Goal: Navigation & Orientation: Find specific page/section

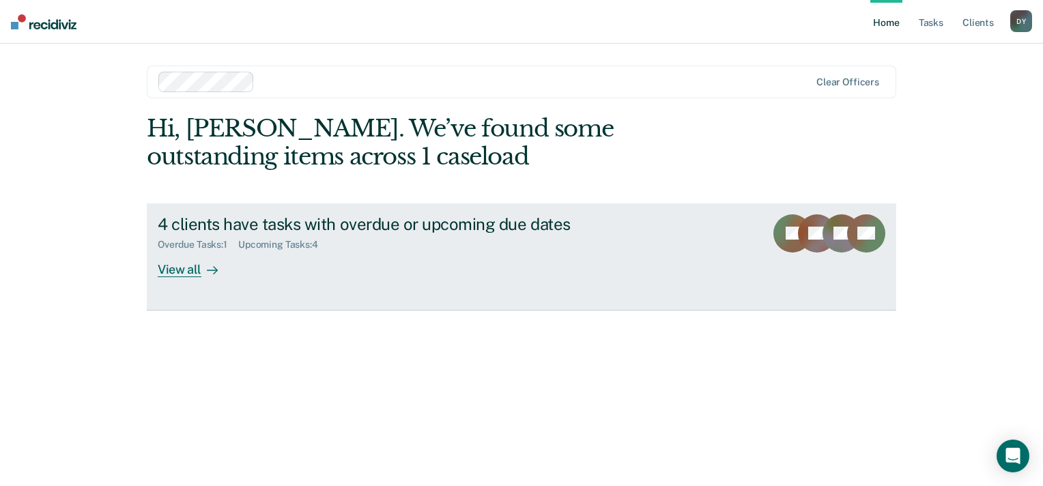
click at [192, 270] on div "View all" at bounding box center [196, 263] width 76 height 27
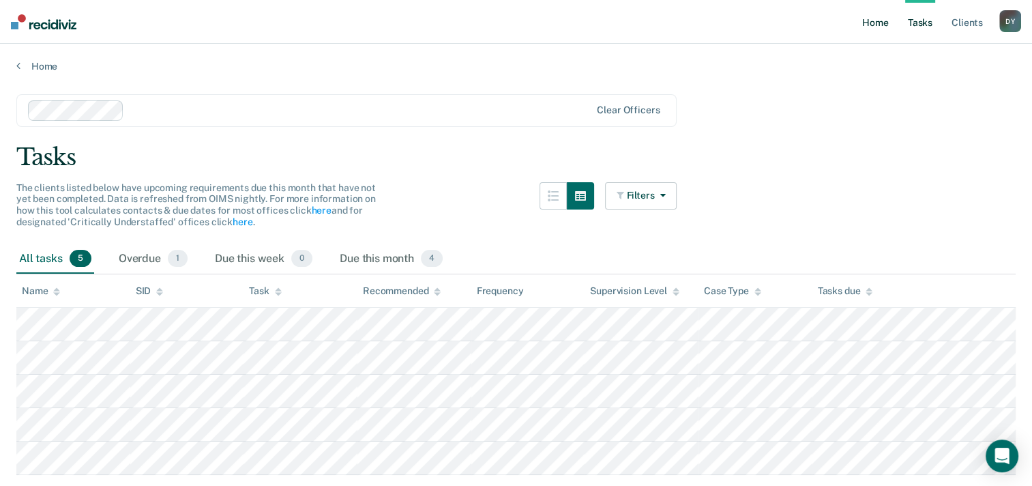
click at [866, 27] on link "Home" at bounding box center [875, 22] width 31 height 44
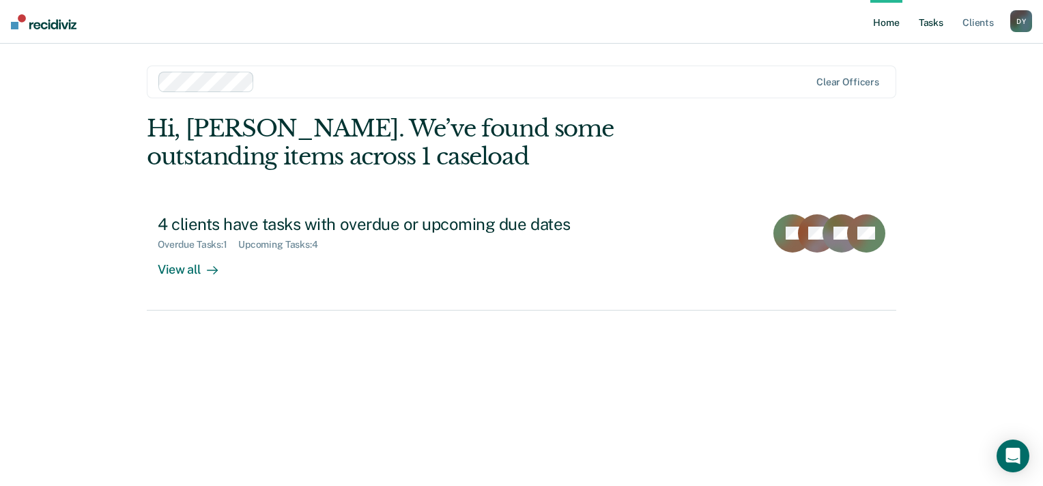
click at [927, 20] on link "Tasks" at bounding box center [931, 22] width 30 height 44
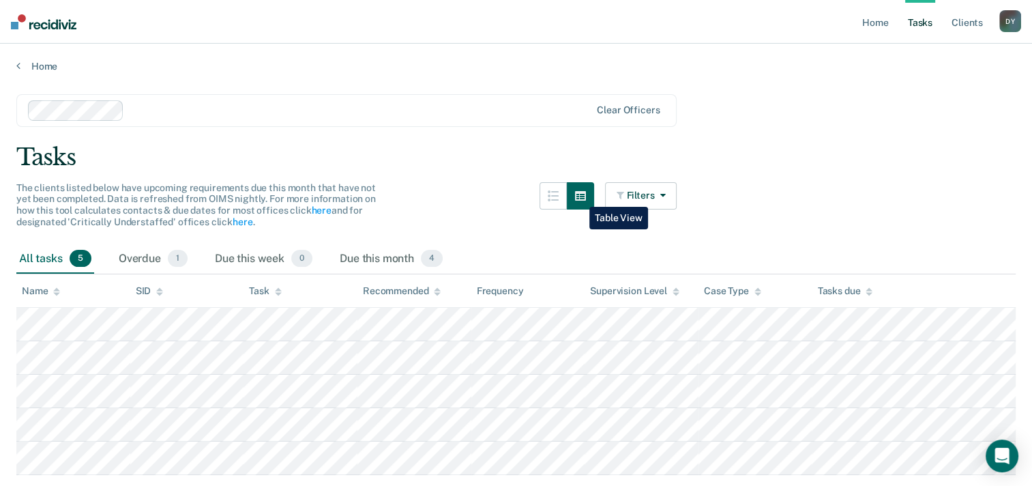
click at [579, 197] on button "button" at bounding box center [580, 195] width 27 height 27
click at [981, 22] on link "Client s" at bounding box center [967, 22] width 37 height 44
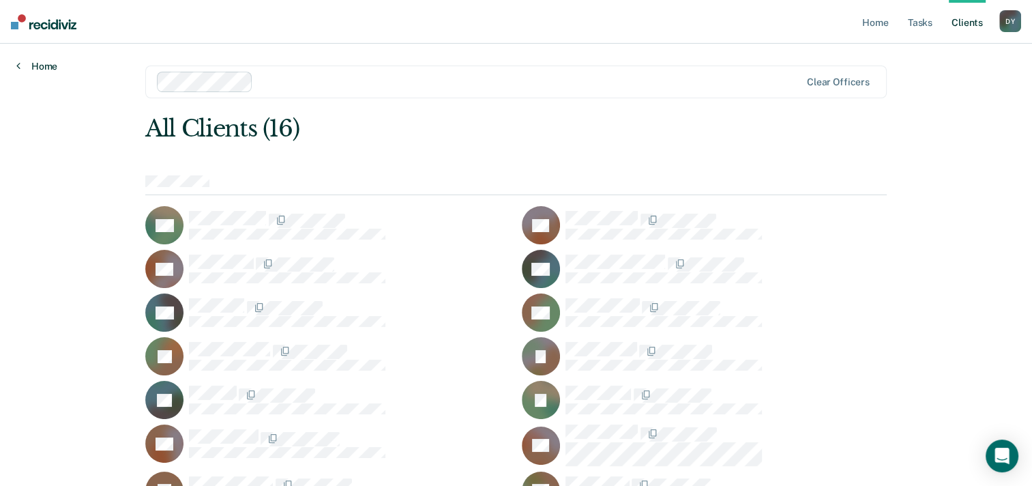
click at [47, 61] on link "Home" at bounding box center [36, 66] width 41 height 12
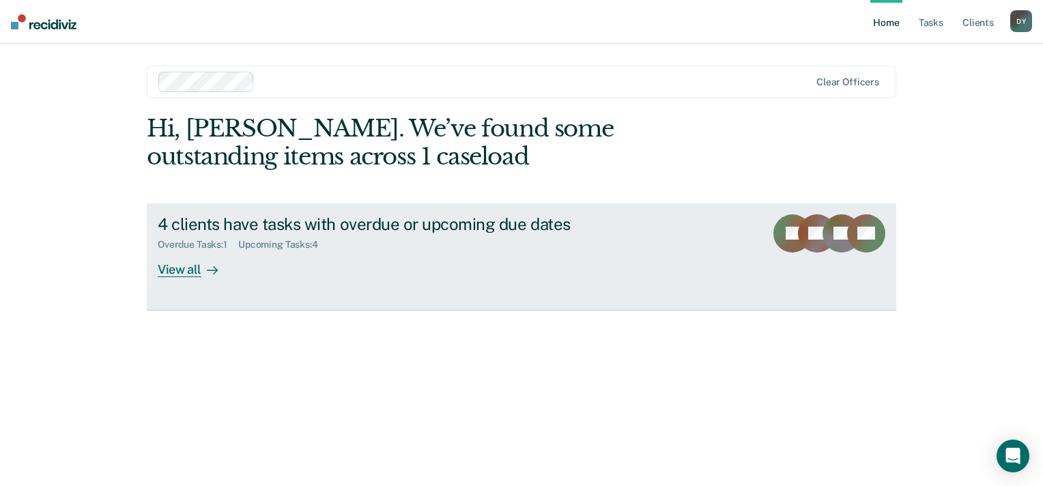
click at [202, 272] on div at bounding box center [209, 269] width 16 height 16
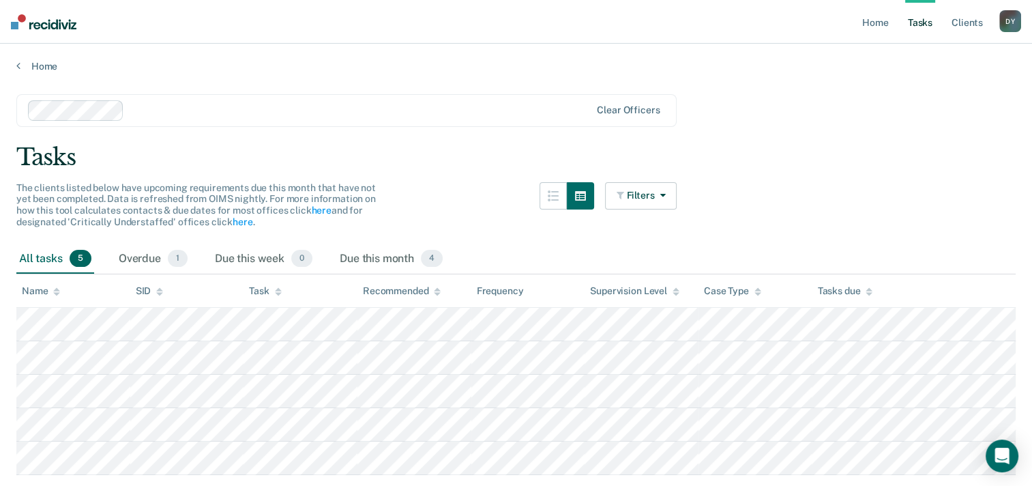
click at [35, 25] on img at bounding box center [44, 21] width 66 height 15
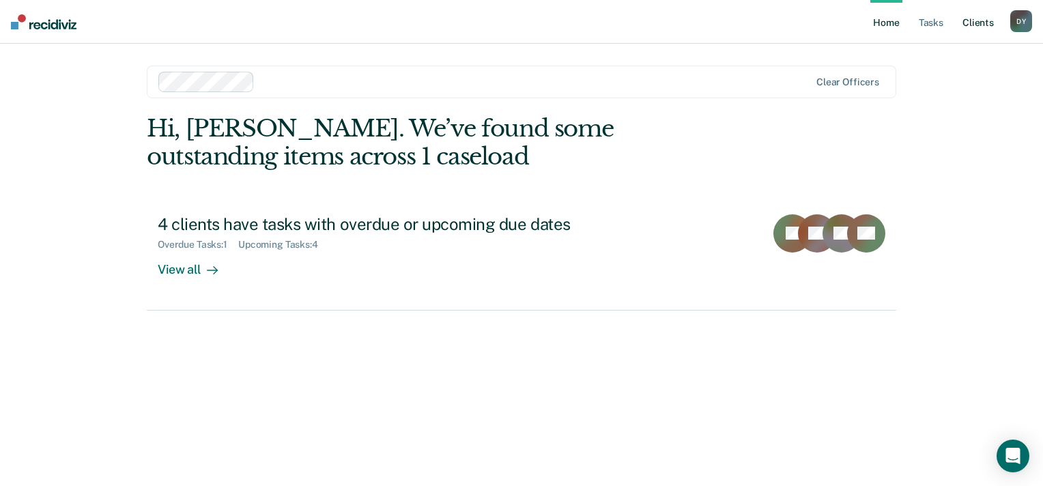
click at [973, 27] on link "Client s" at bounding box center [977, 22] width 37 height 44
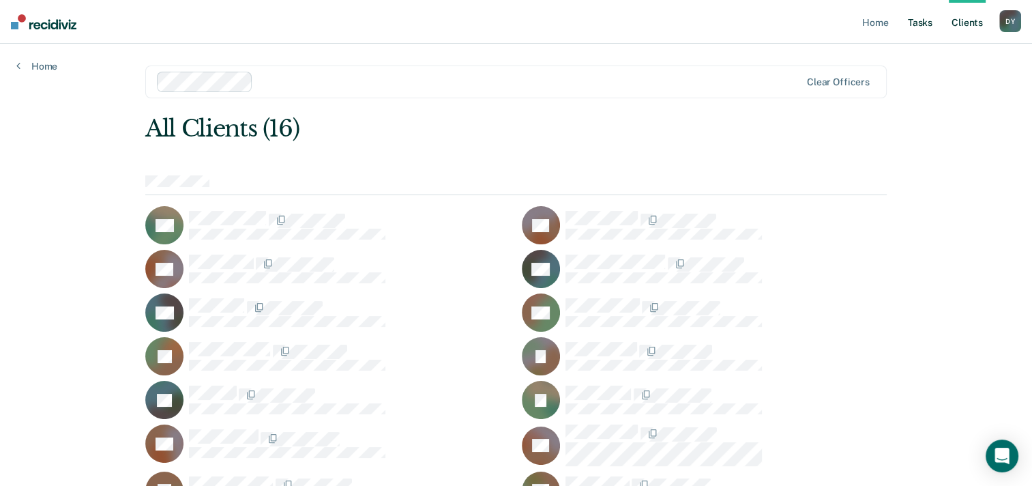
click at [920, 24] on link "Tasks" at bounding box center [921, 22] width 30 height 44
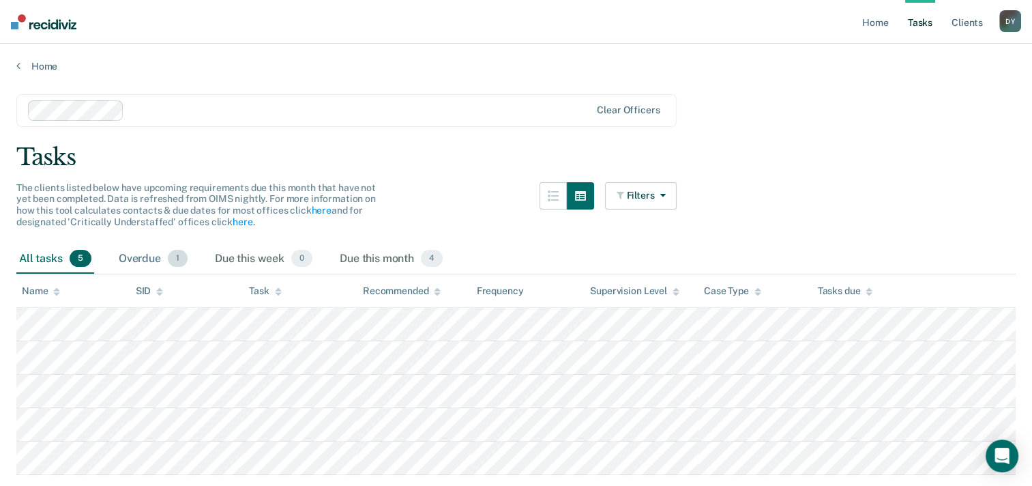
click at [182, 257] on span "1" at bounding box center [178, 259] width 20 height 18
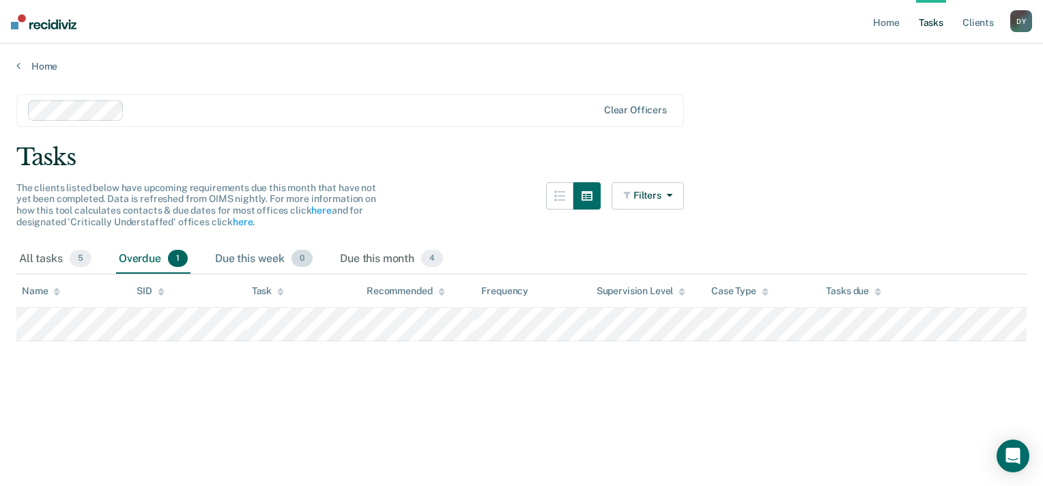
click at [304, 248] on div "Due this week 0" at bounding box center [263, 259] width 103 height 30
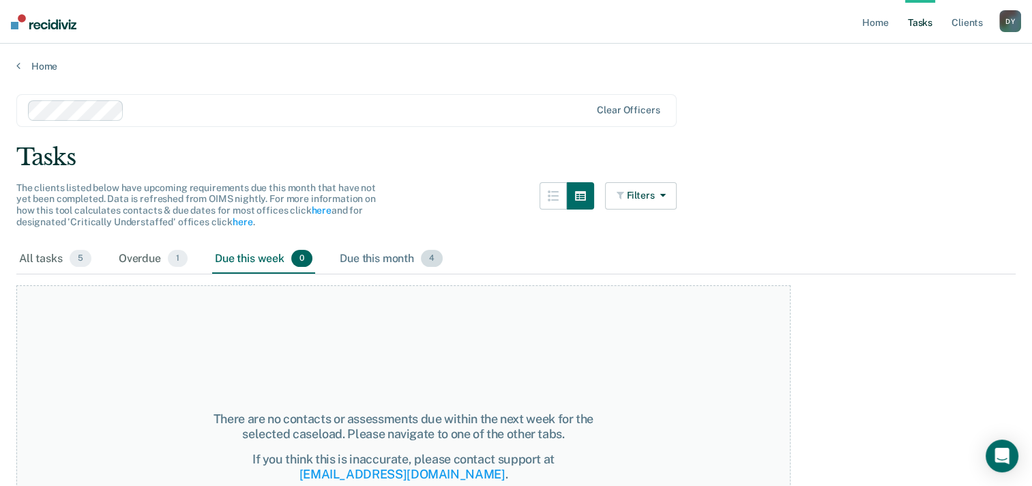
click at [437, 257] on span "4" at bounding box center [432, 259] width 22 height 18
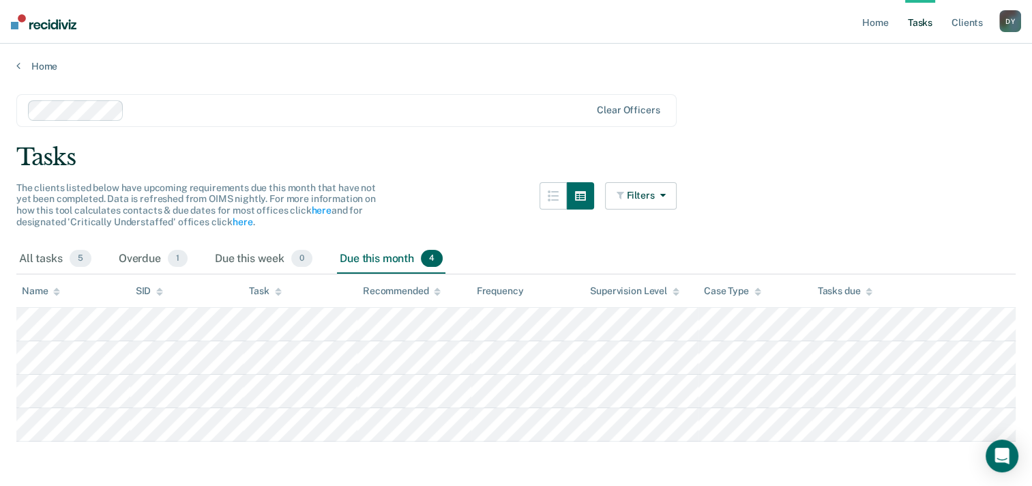
scroll to position [23, 0]
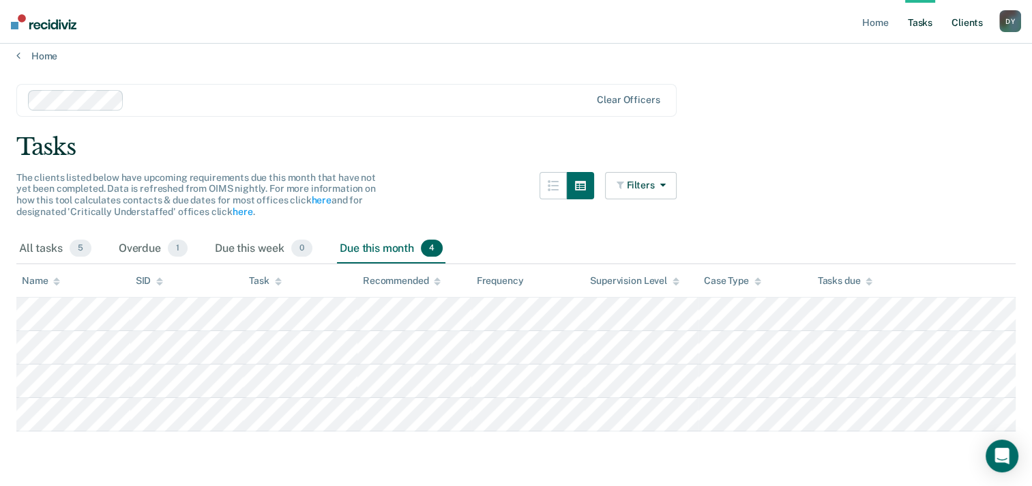
click at [968, 23] on link "Client s" at bounding box center [967, 22] width 37 height 44
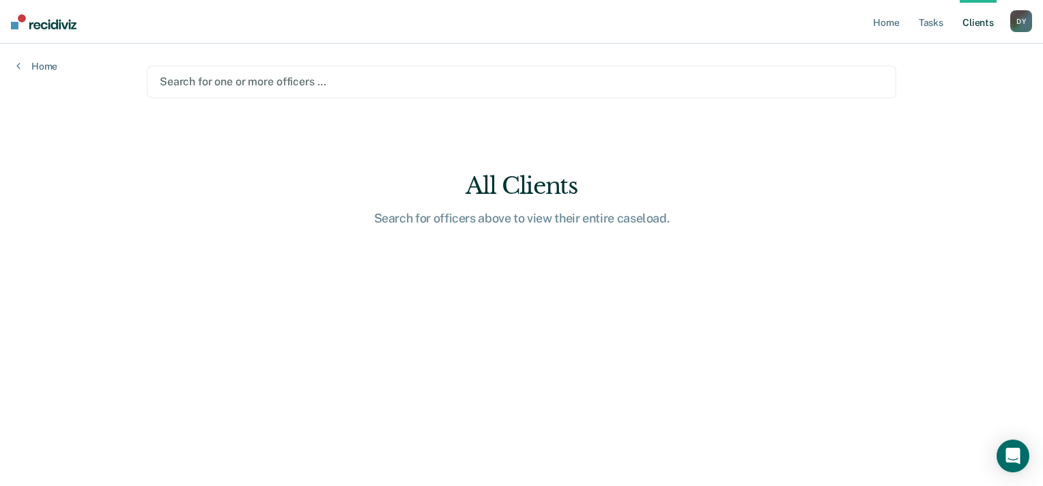
click at [1024, 25] on div "D Y" at bounding box center [1021, 21] width 22 height 22
click at [940, 87] on link "Log Out" at bounding box center [966, 90] width 110 height 12
